Goal: Transaction & Acquisition: Purchase product/service

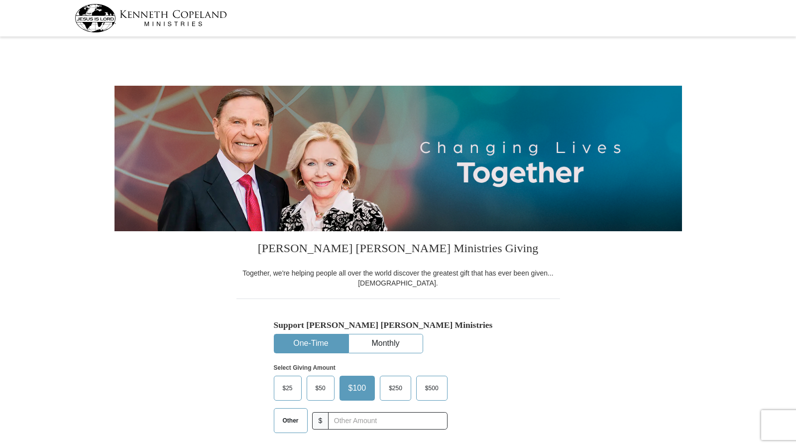
select select "MO"
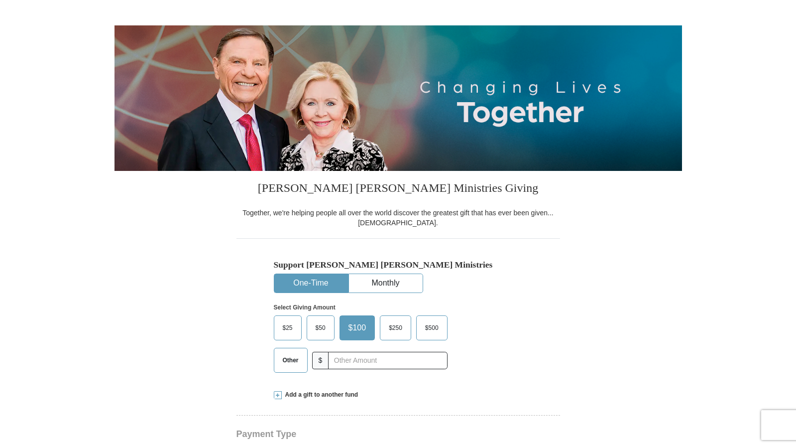
scroll to position [92, 0]
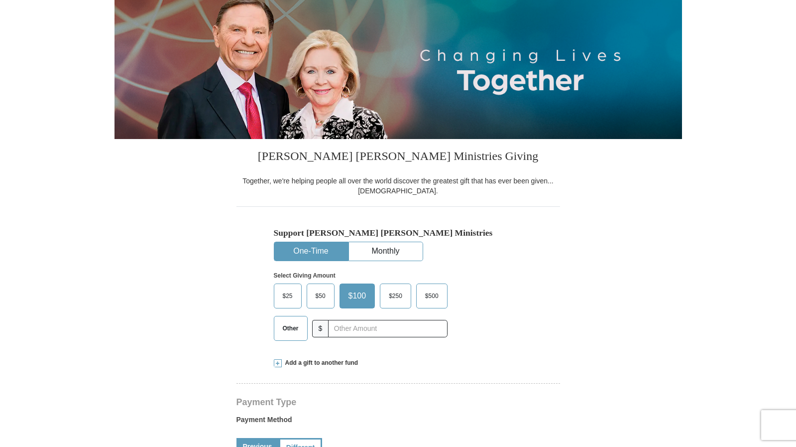
click at [285, 327] on span "Other" at bounding box center [291, 328] width 26 height 15
click at [0, 0] on input "Other" at bounding box center [0, 0] width 0 height 0
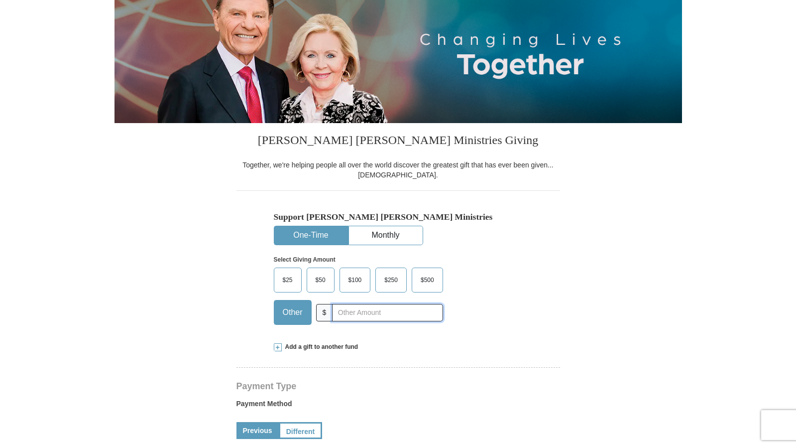
scroll to position [153, 0]
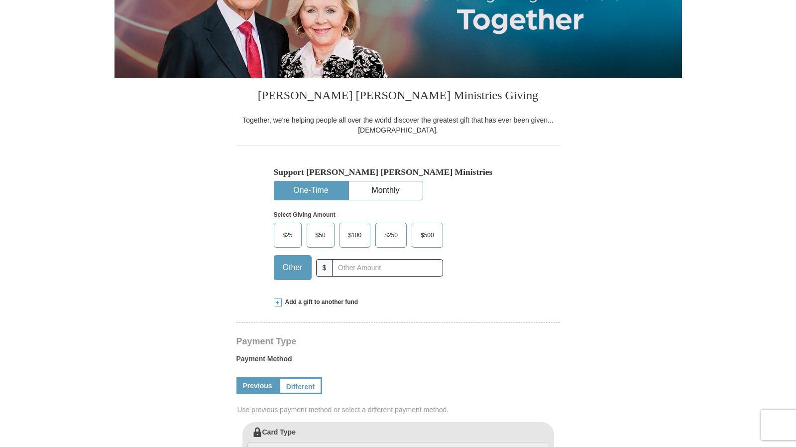
click at [276, 302] on span at bounding box center [278, 302] width 8 height 8
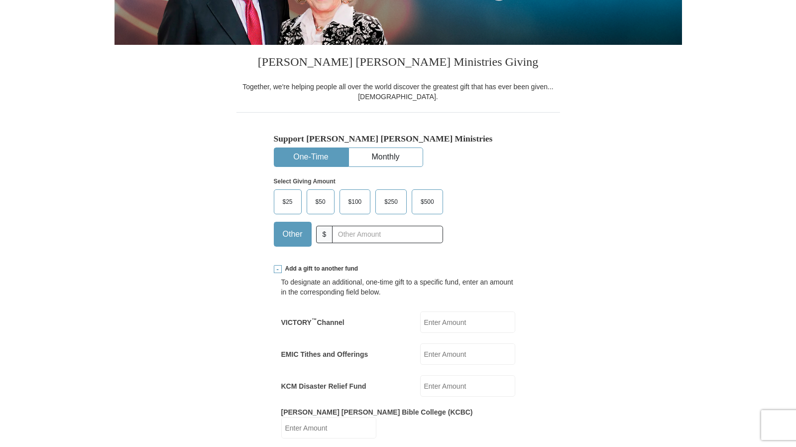
scroll to position [188, 0]
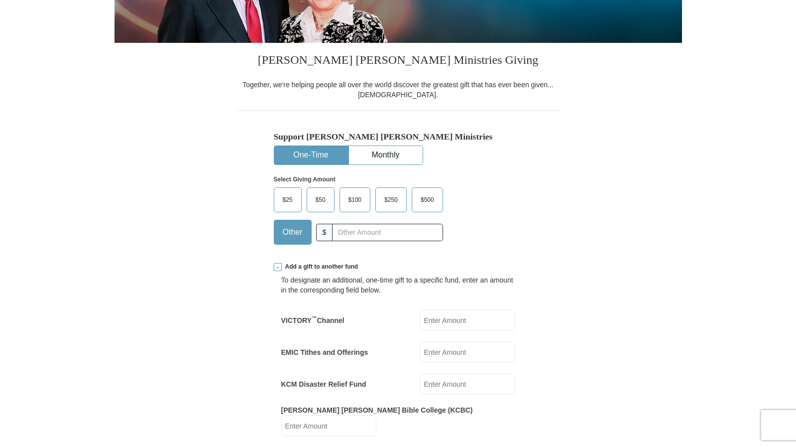
click at [443, 318] on input "VICTORY ™ Channel" at bounding box center [467, 319] width 95 height 21
click at [485, 348] on input "EMIC Tithes and Offerings" at bounding box center [467, 351] width 95 height 21
click at [444, 319] on input "25" at bounding box center [467, 319] width 95 height 21
type input "25.00"
click at [447, 352] on input "EMIC Tithes and Offerings" at bounding box center [467, 351] width 95 height 21
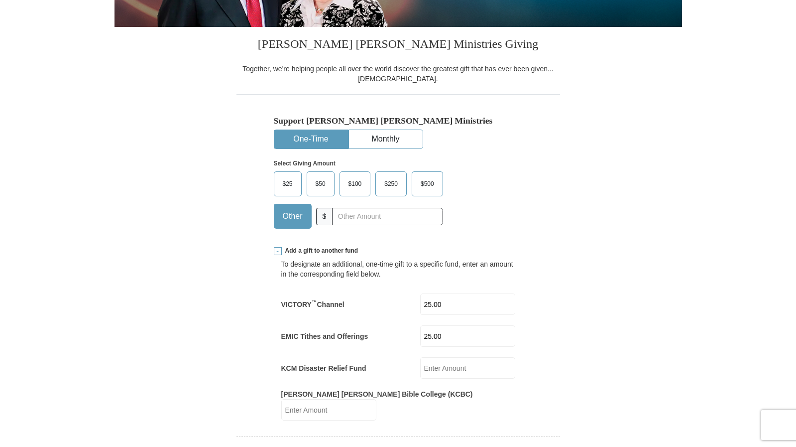
scroll to position [235, 0]
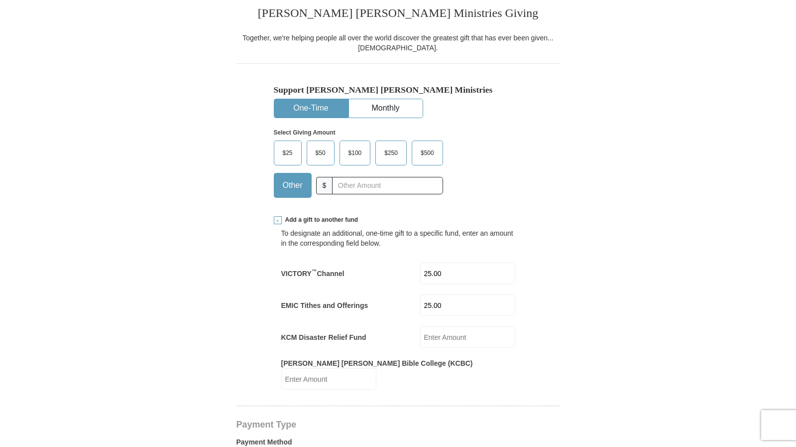
type input "25.00"
click at [445, 337] on input "KCM Disaster Relief Fund" at bounding box center [467, 336] width 95 height 21
type input "5"
type input "25.00"
click at [376, 373] on input "Kenneth Copeland Bible College (KCBC)" at bounding box center [328, 378] width 95 height 21
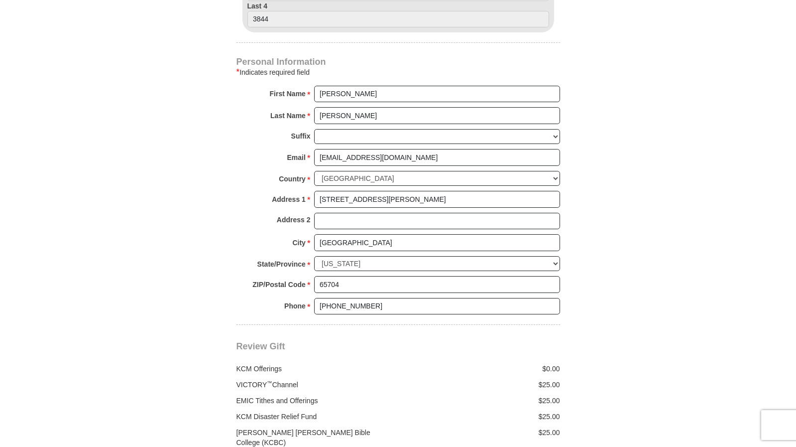
scroll to position [839, 0]
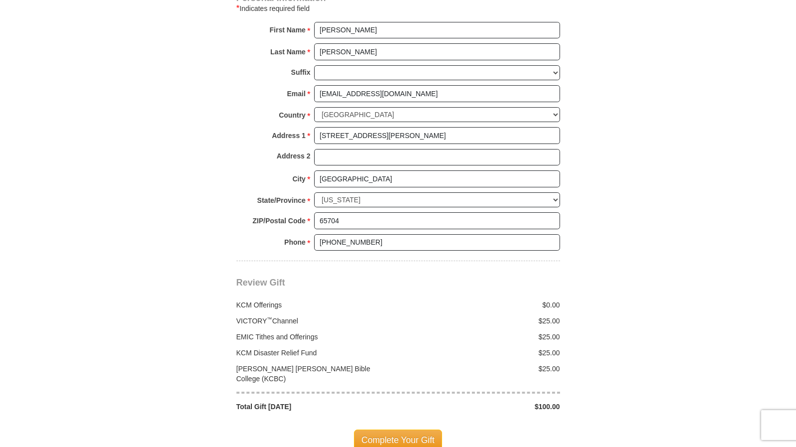
type input "25.00"
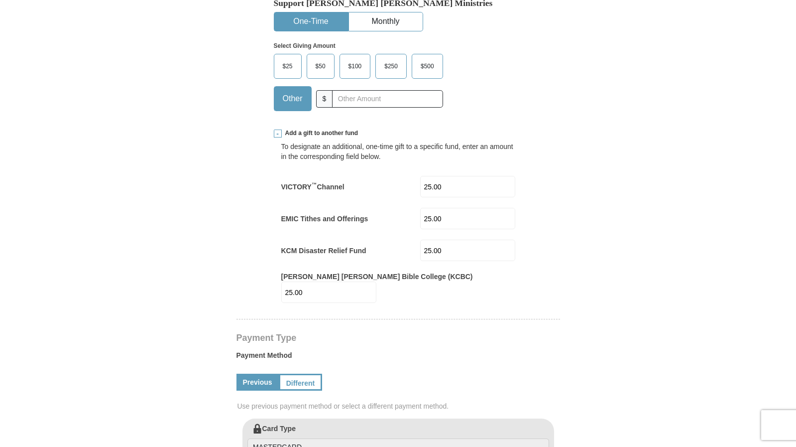
scroll to position [277, 0]
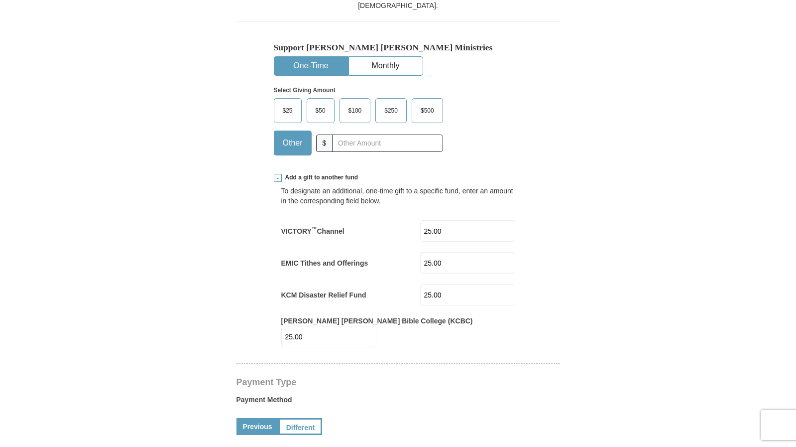
click at [357, 110] on span "$100" at bounding box center [355, 110] width 23 height 15
click at [0, 0] on input "$100" at bounding box center [0, 0] width 0 height 0
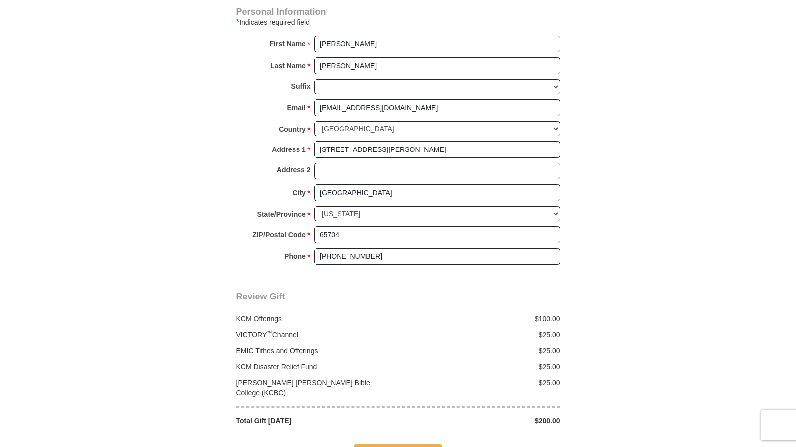
scroll to position [906, 0]
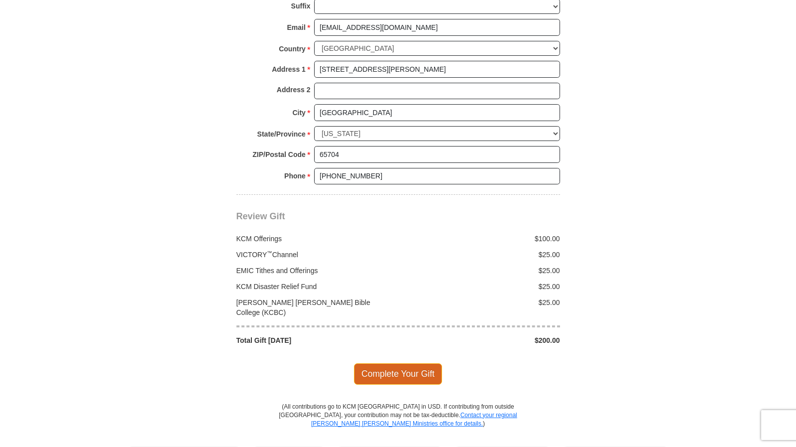
click at [392, 363] on span "Complete Your Gift" at bounding box center [398, 373] width 88 height 21
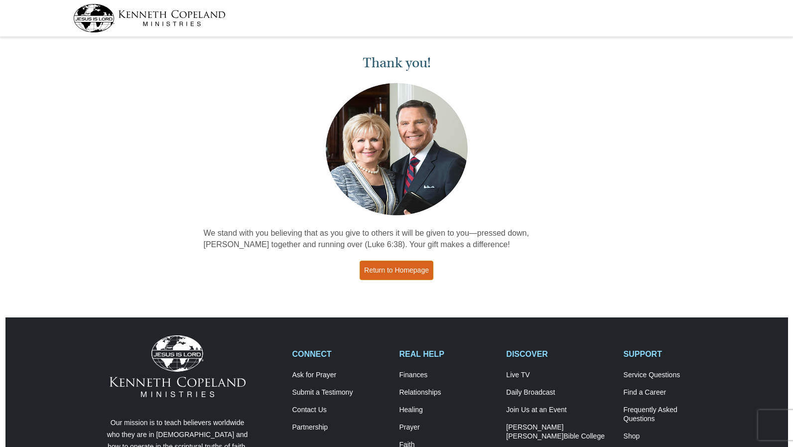
click at [386, 269] on link "Return to Homepage" at bounding box center [396, 269] width 74 height 19
